Goal: Task Accomplishment & Management: Manage account settings

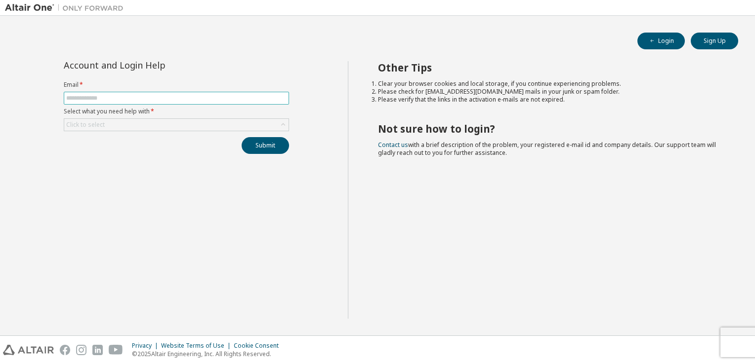
click at [164, 98] on input "text" at bounding box center [176, 98] width 220 height 8
type input "**********"
click at [125, 127] on div "Click to select" at bounding box center [176, 125] width 224 height 12
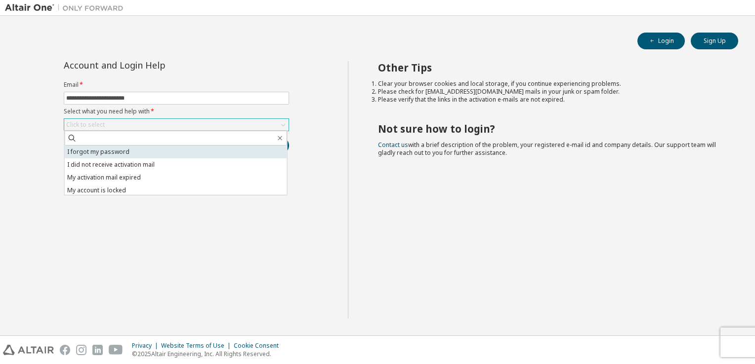
click at [122, 150] on li "I forgot my password" at bounding box center [176, 152] width 222 height 13
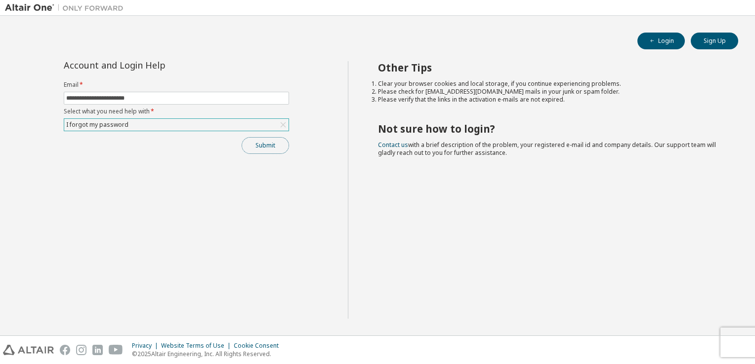
click at [259, 147] on button "Submit" at bounding box center [265, 145] width 47 height 17
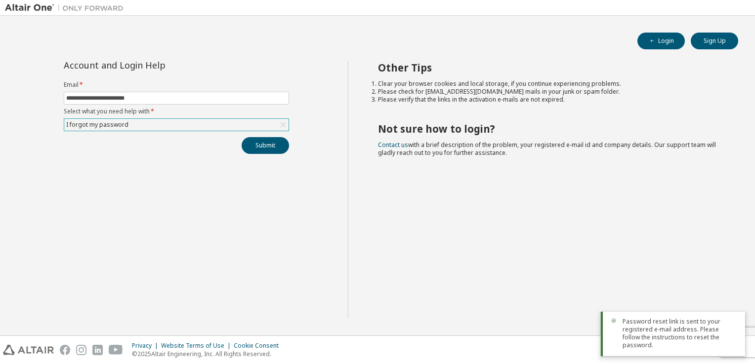
click at [666, 343] on span "Password reset link is sent to your registered e-mail address. Please follow th…" at bounding box center [679, 334] width 115 height 32
click at [248, 125] on div "I forgot my password" at bounding box center [176, 125] width 224 height 12
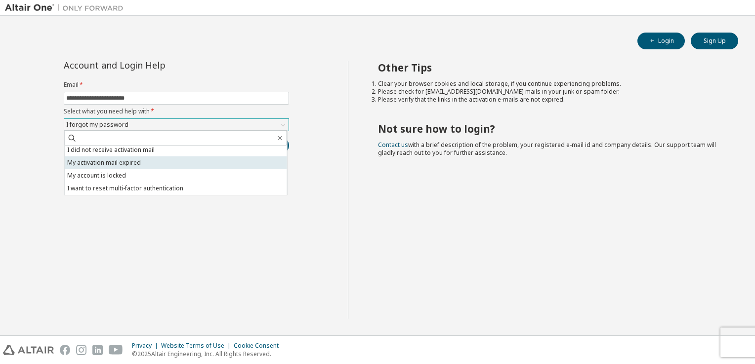
scroll to position [28, 0]
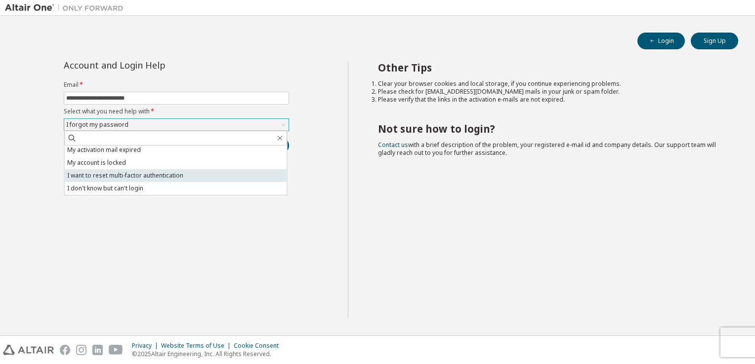
click at [196, 175] on li "I want to reset multi-factor authentication" at bounding box center [176, 175] width 222 height 13
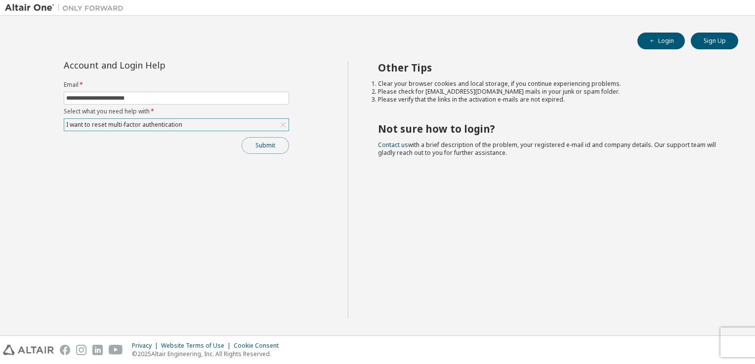
click at [273, 143] on button "Submit" at bounding box center [265, 145] width 47 height 17
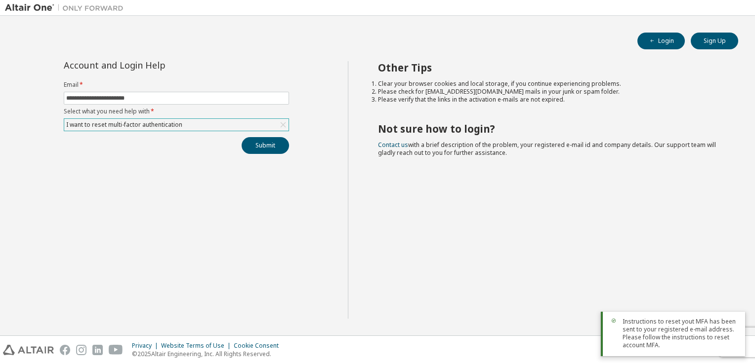
click at [663, 333] on span "Instructions to reset yout MFA has been sent to your registered e-mail address.…" at bounding box center [679, 334] width 115 height 32
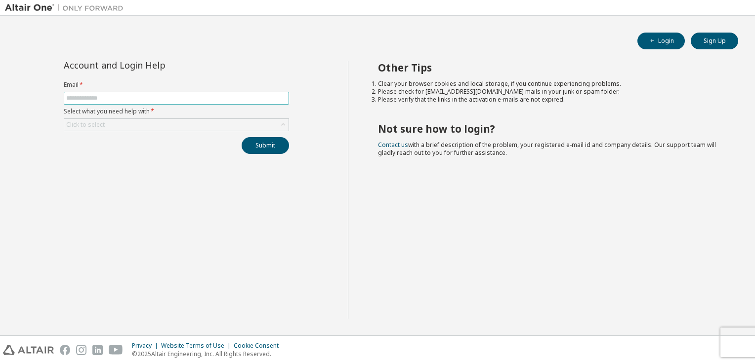
drag, startPoint x: 0, startPoint y: 0, endPoint x: 128, endPoint y: 99, distance: 162.0
click at [128, 99] on input "text" at bounding box center [176, 98] width 220 height 8
type input "**********"
click at [127, 130] on div "Click to select" at bounding box center [176, 125] width 224 height 12
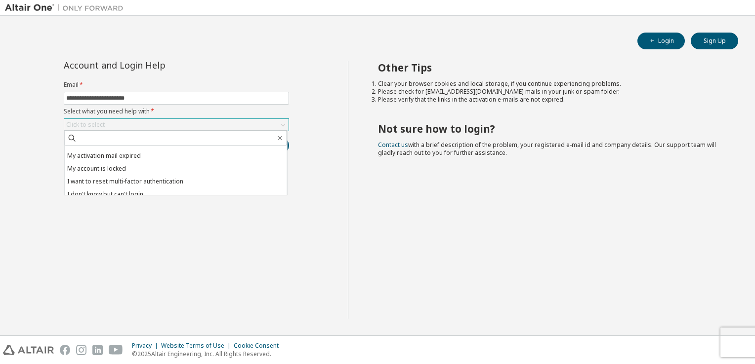
scroll to position [28, 0]
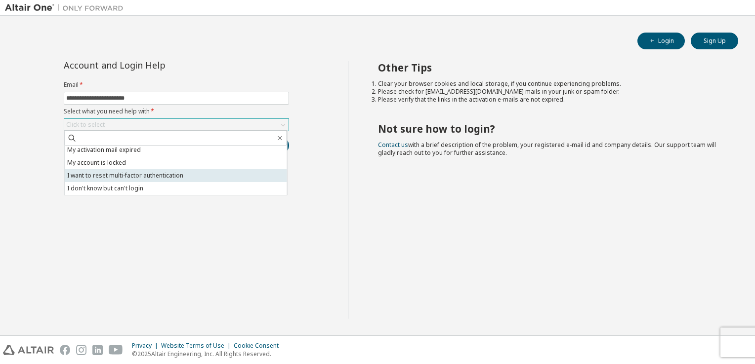
click at [153, 177] on li "I want to reset multi-factor authentication" at bounding box center [176, 175] width 222 height 13
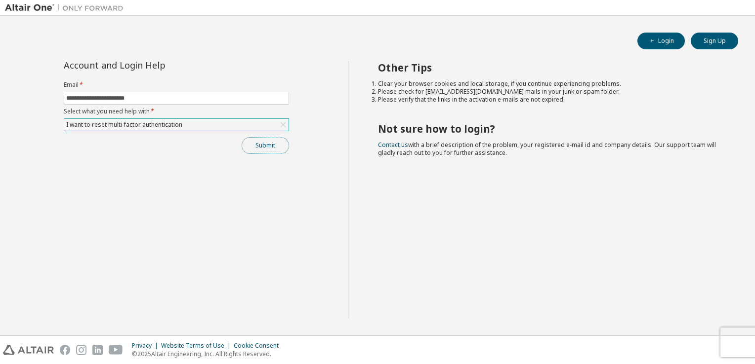
click at [258, 143] on button "Submit" at bounding box center [265, 145] width 47 height 17
